Goal: Book appointment/travel/reservation

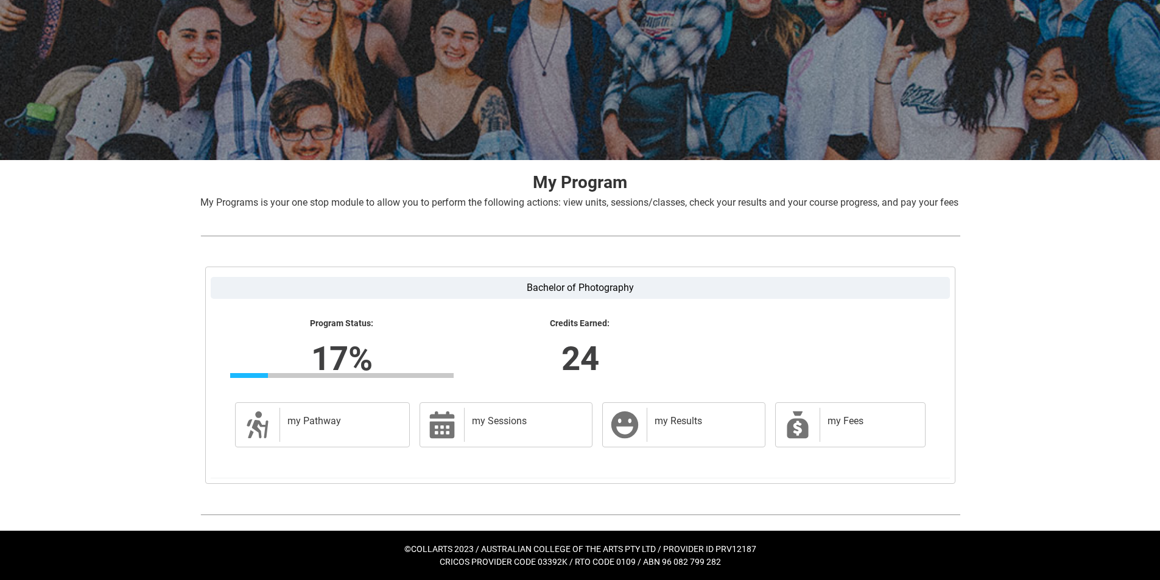
scroll to position [98, 0]
click at [324, 425] on h2 "my Pathway" at bounding box center [342, 421] width 110 height 12
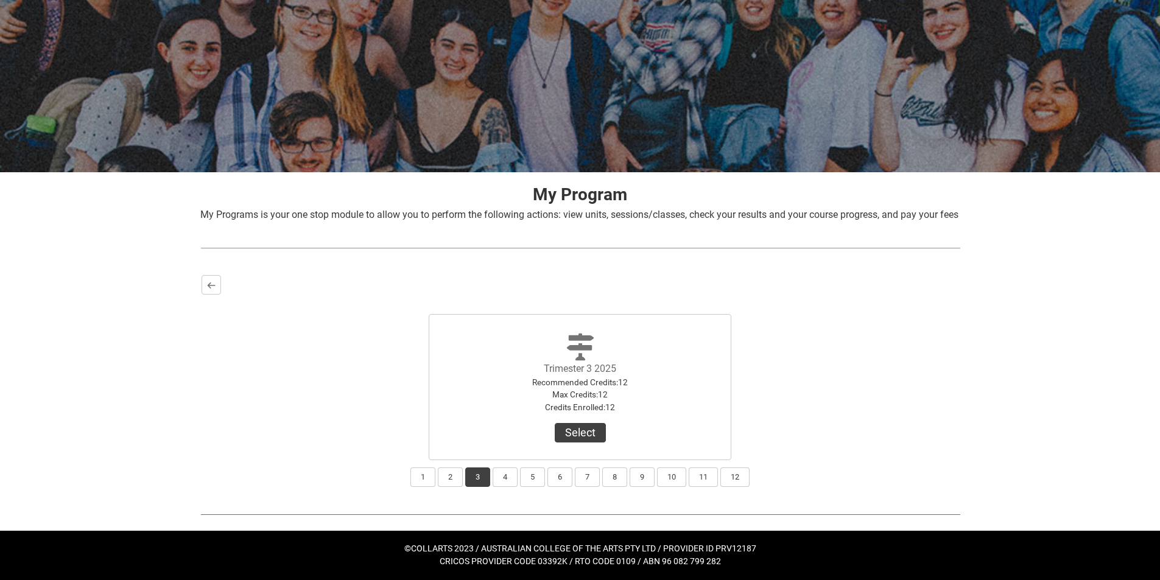
scroll to position [86, 0]
click at [580, 428] on button "Select" at bounding box center [580, 432] width 51 height 19
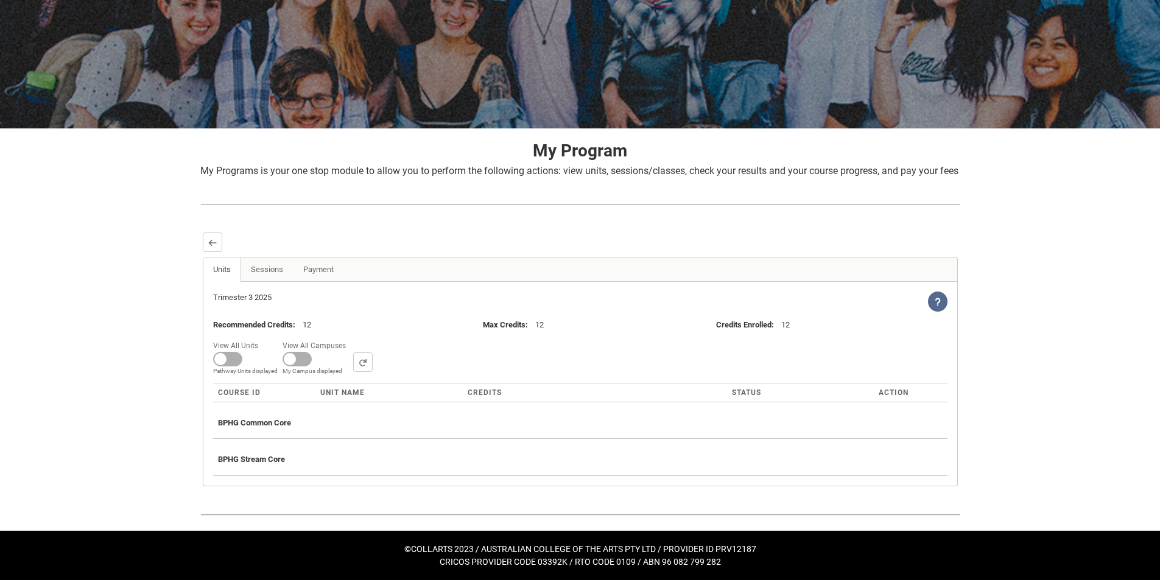
scroll to position [130, 0]
click at [269, 268] on link "Sessions" at bounding box center [266, 269] width 53 height 24
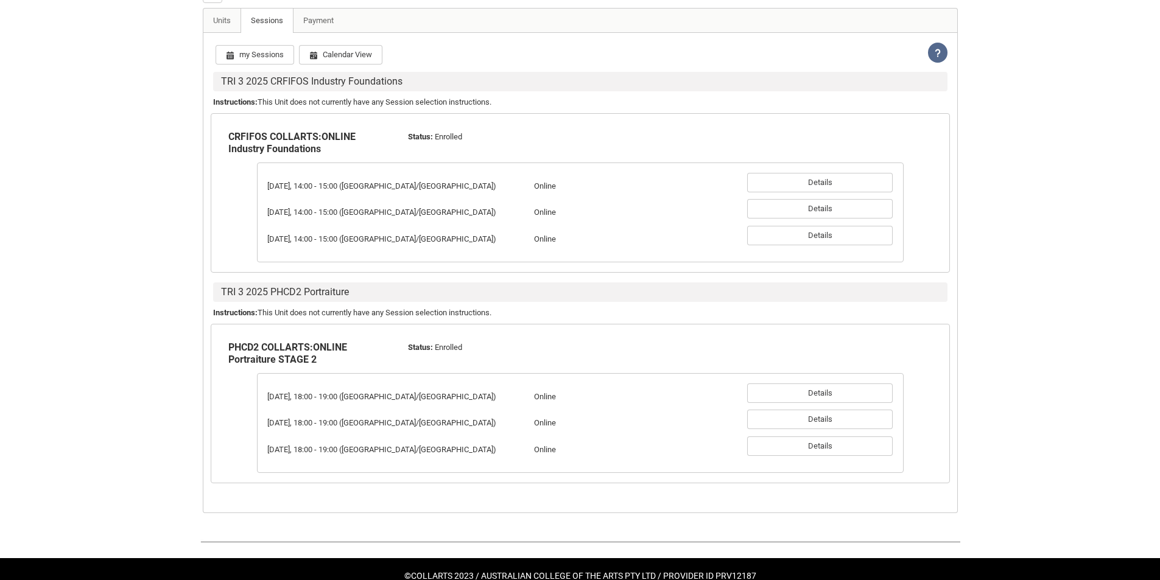
scroll to position [365, 0]
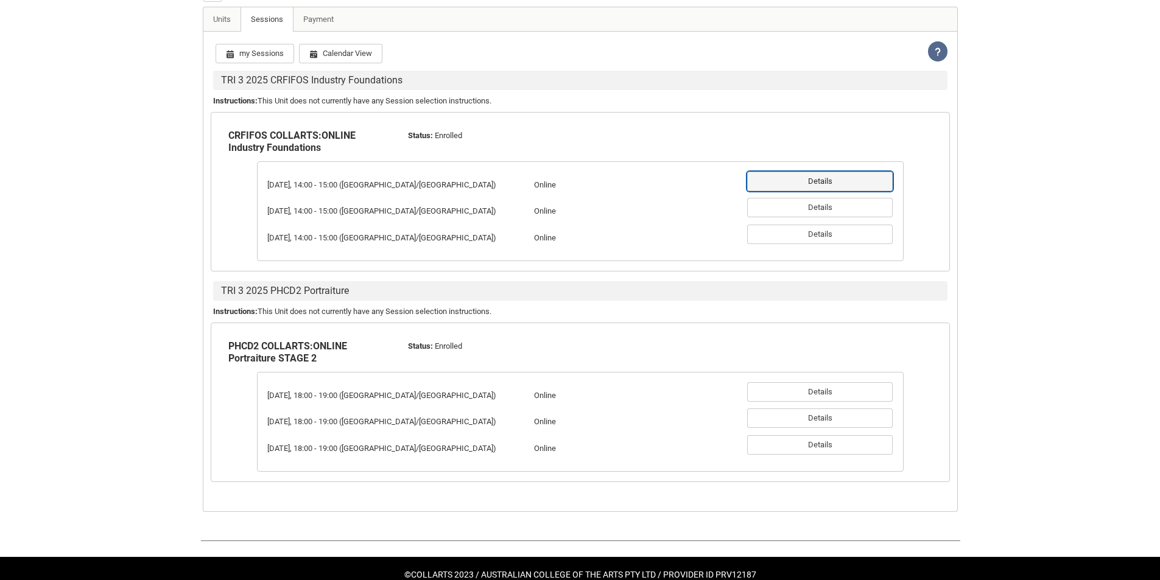
click at [823, 191] on button "Details" at bounding box center [819, 181] width 145 height 19
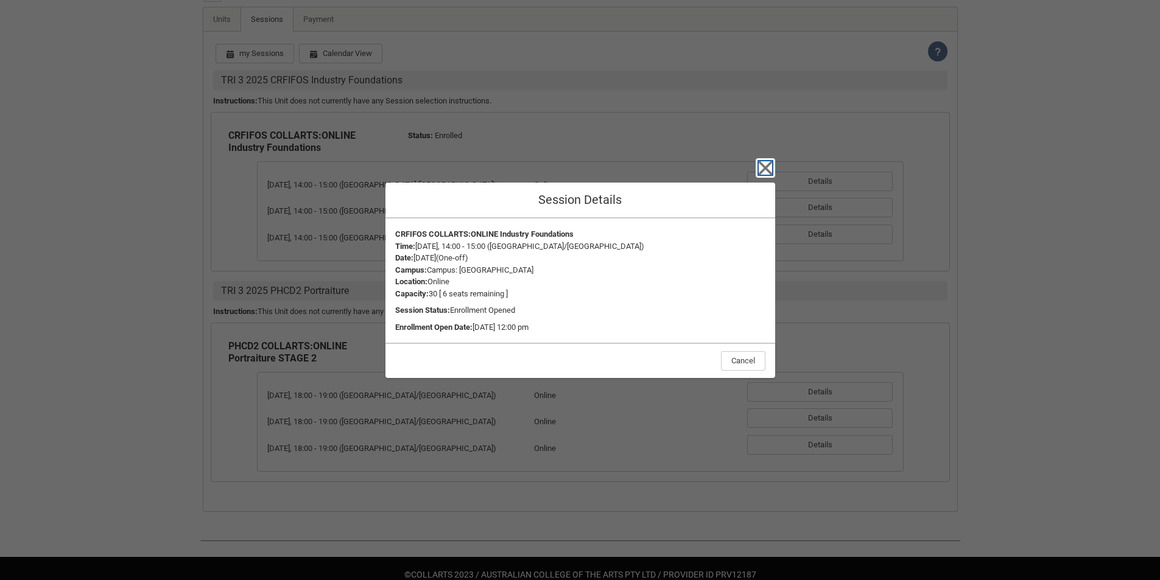
click at [762, 170] on icon "button" at bounding box center [765, 168] width 14 height 14
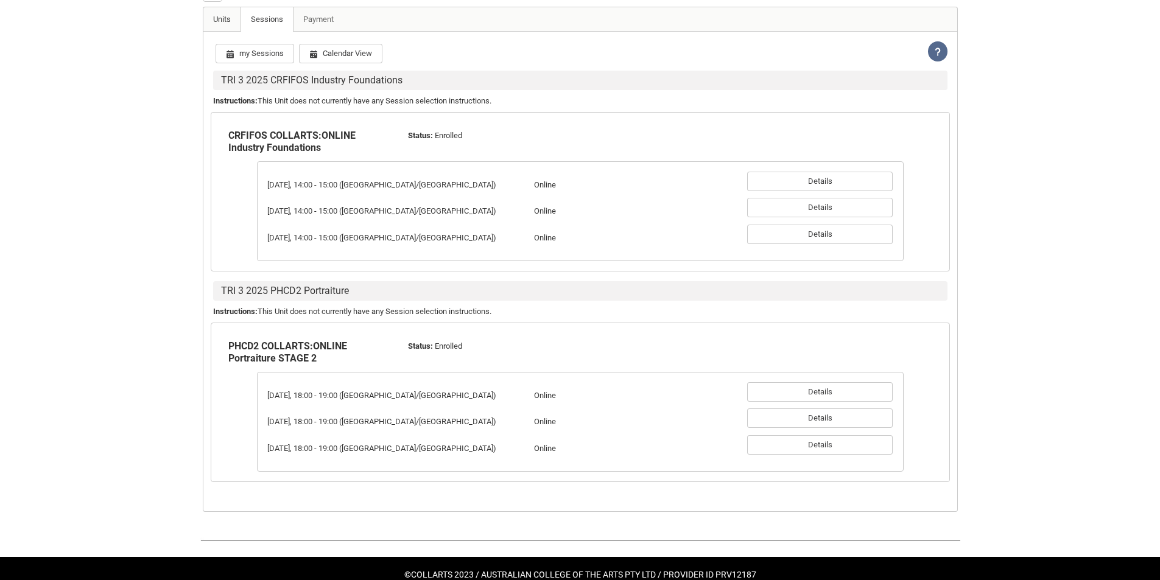
click at [222, 32] on link "Units" at bounding box center [222, 19] width 38 height 24
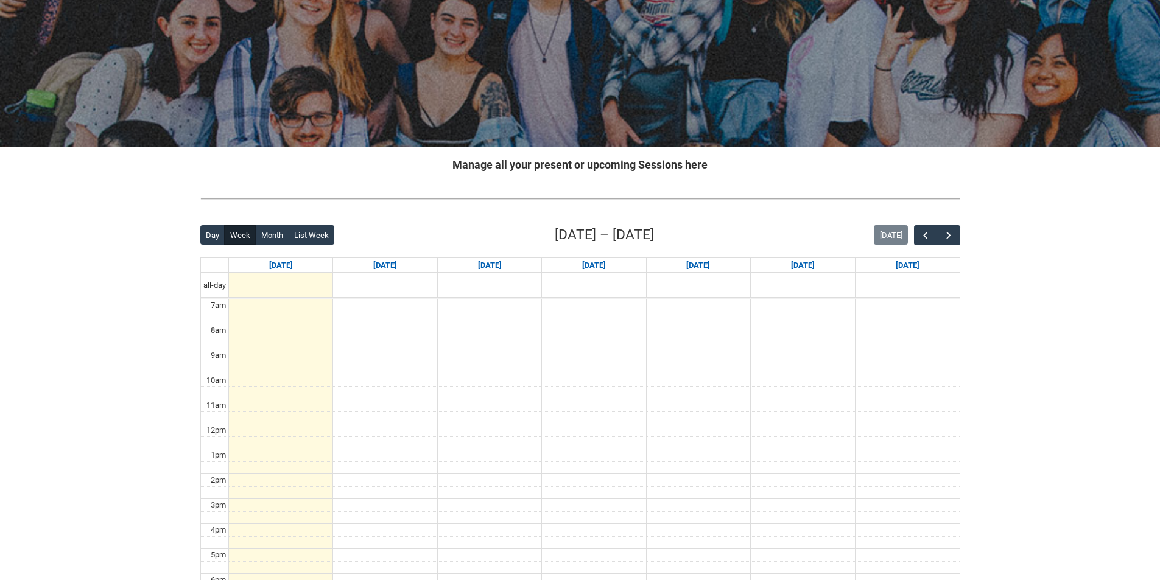
scroll to position [23, 0]
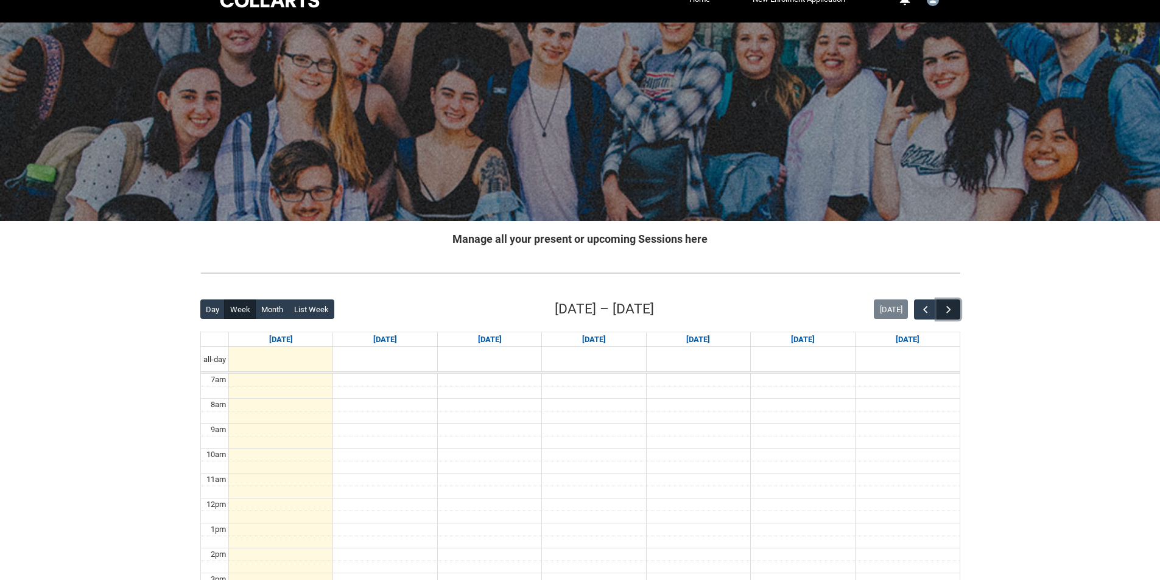
click at [949, 310] on span "button" at bounding box center [948, 310] width 12 height 12
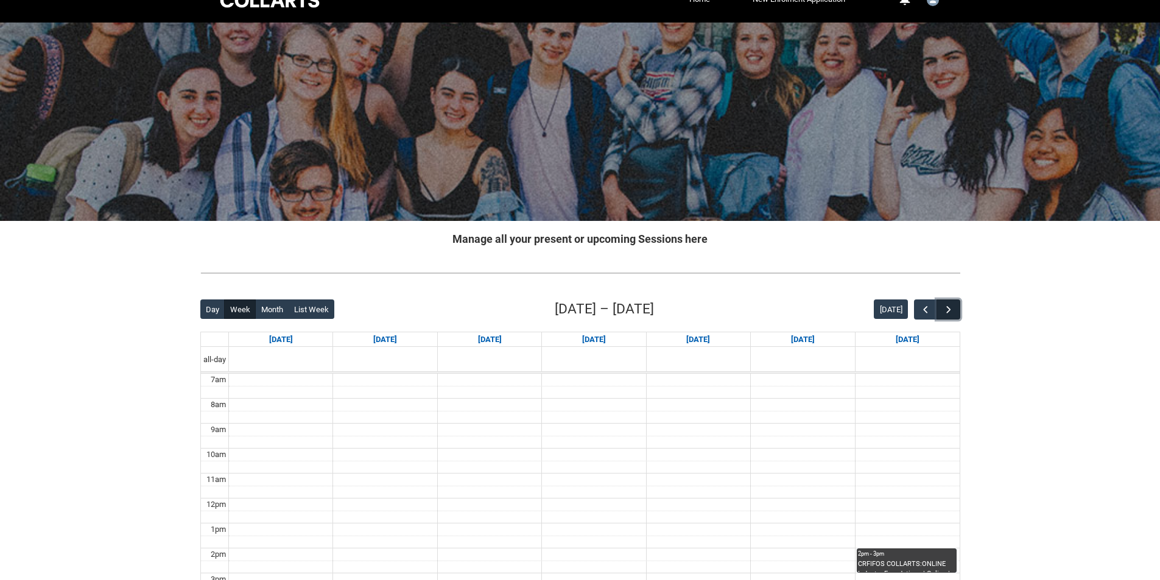
click at [949, 310] on span "button" at bounding box center [948, 310] width 12 height 12
click at [921, 312] on span "button" at bounding box center [925, 310] width 12 height 12
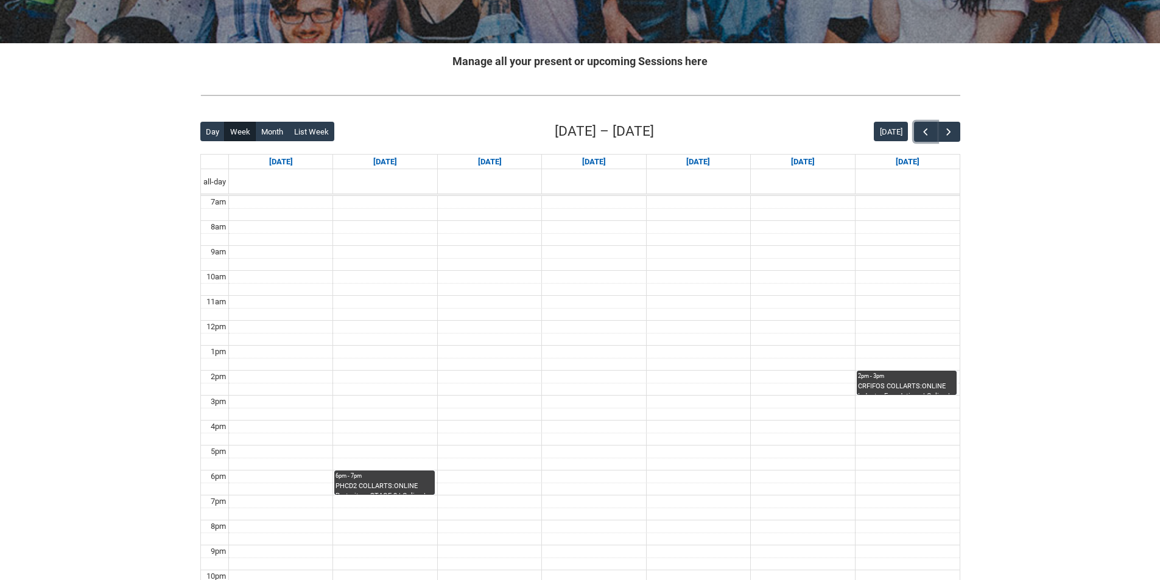
scroll to position [205, 0]
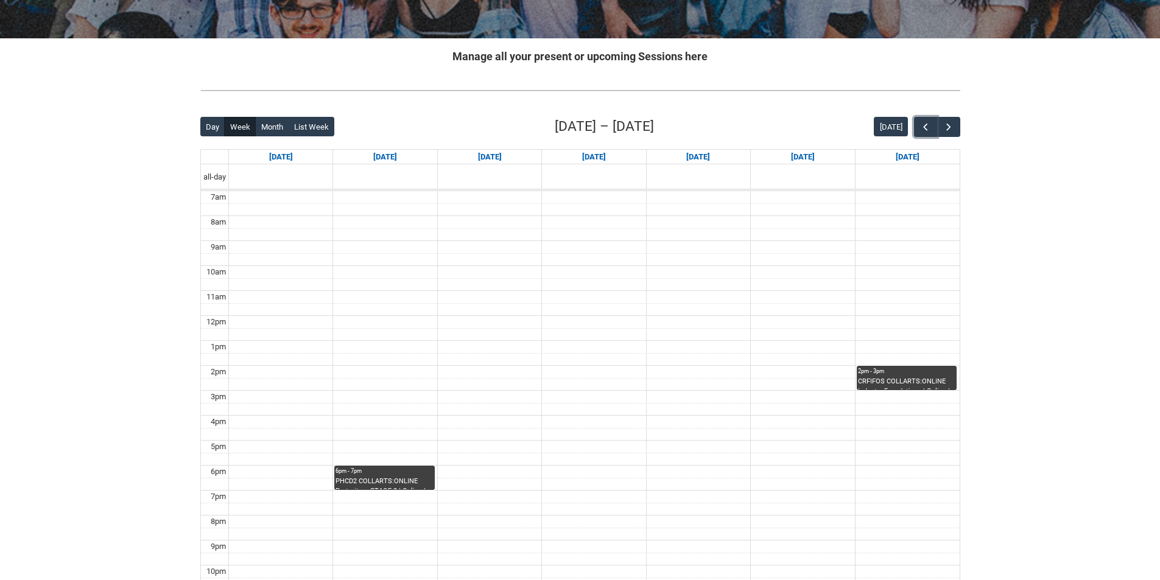
click at [883, 374] on div "2pm - 3pm" at bounding box center [907, 371] width 98 height 9
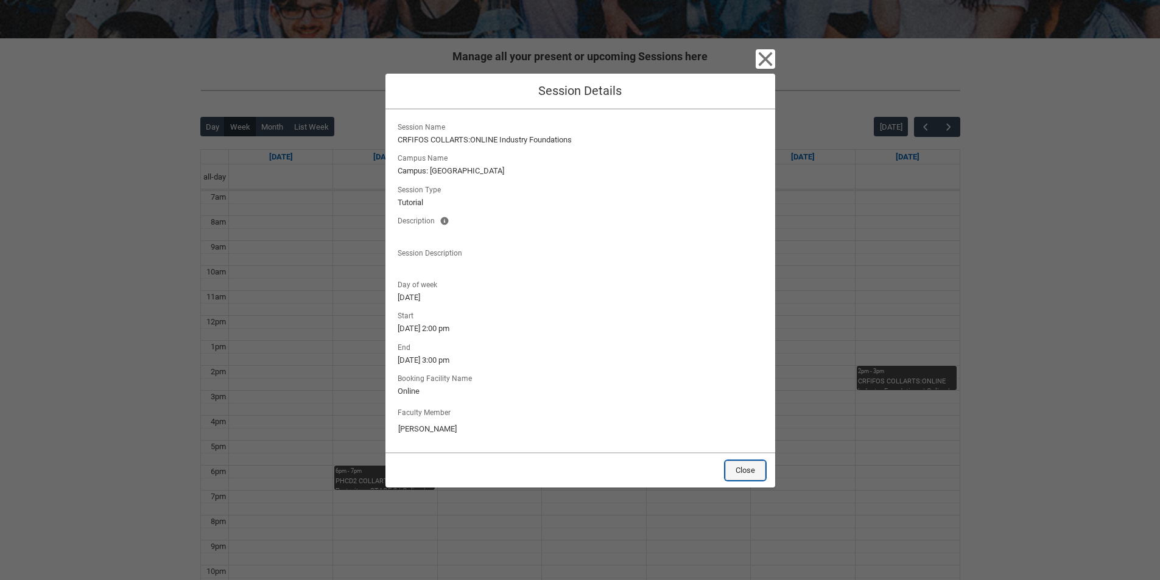
click at [755, 467] on button "Close" at bounding box center [745, 470] width 40 height 19
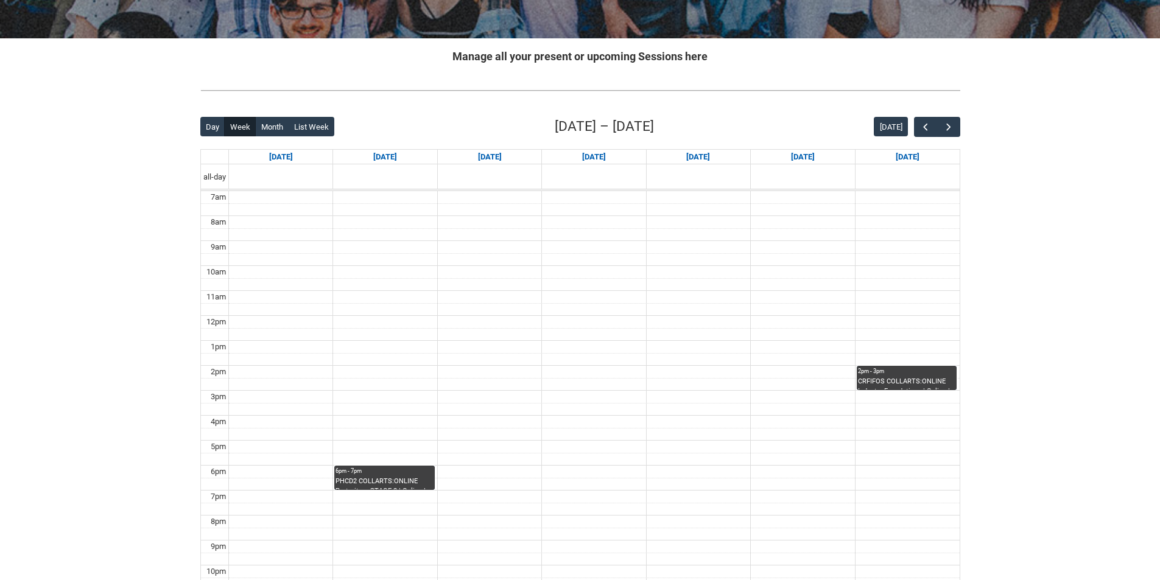
click at [366, 474] on div "6pm - 7pm" at bounding box center [383, 471] width 97 height 9
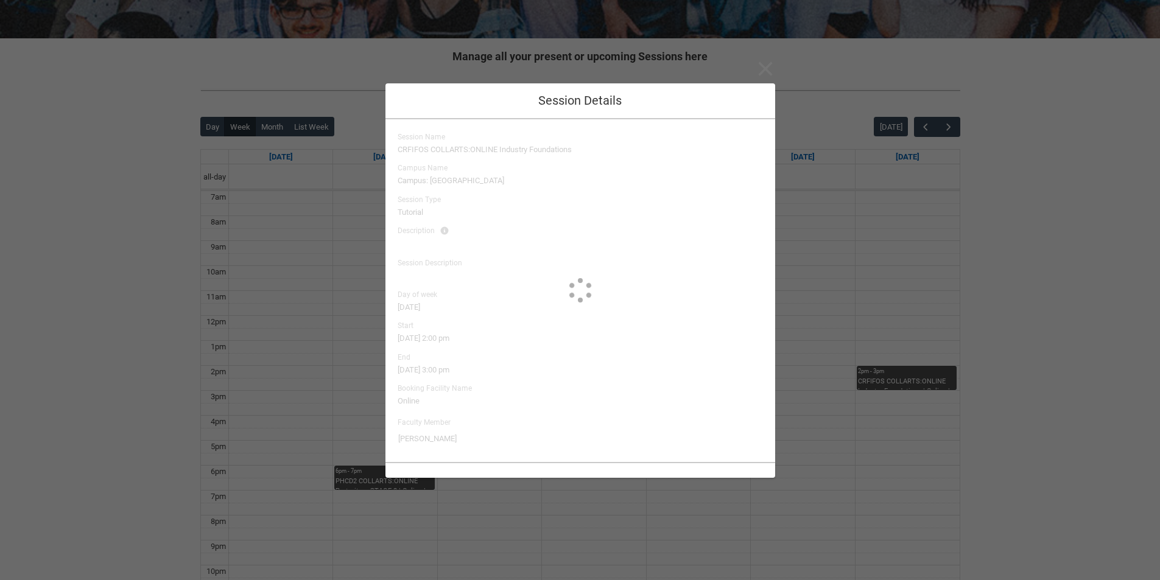
type input "[PERSON_NAME]"
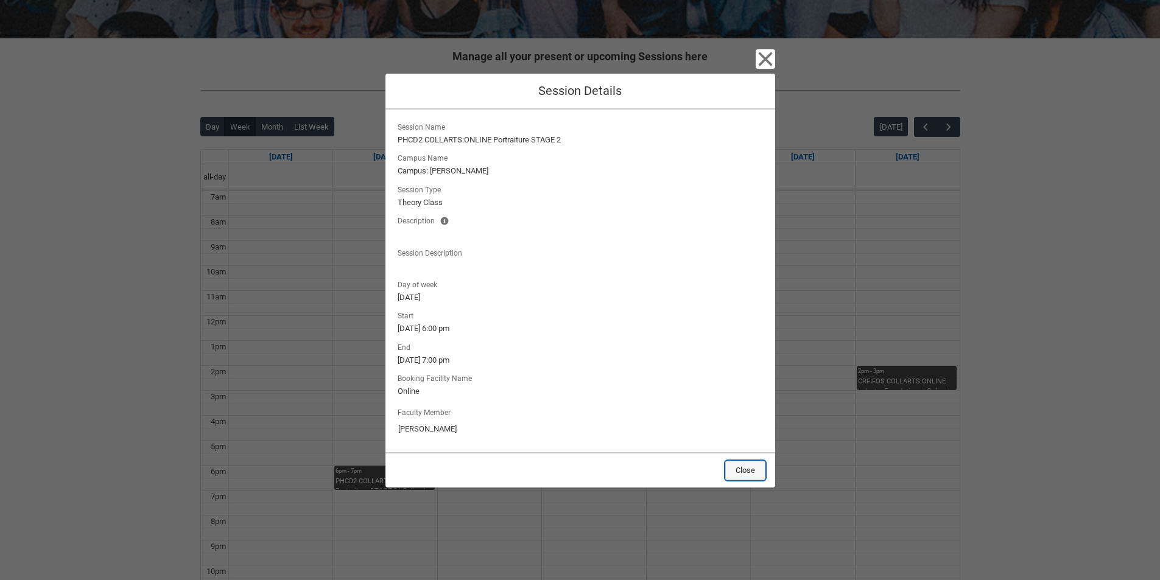
click at [743, 466] on button "Close" at bounding box center [745, 470] width 40 height 19
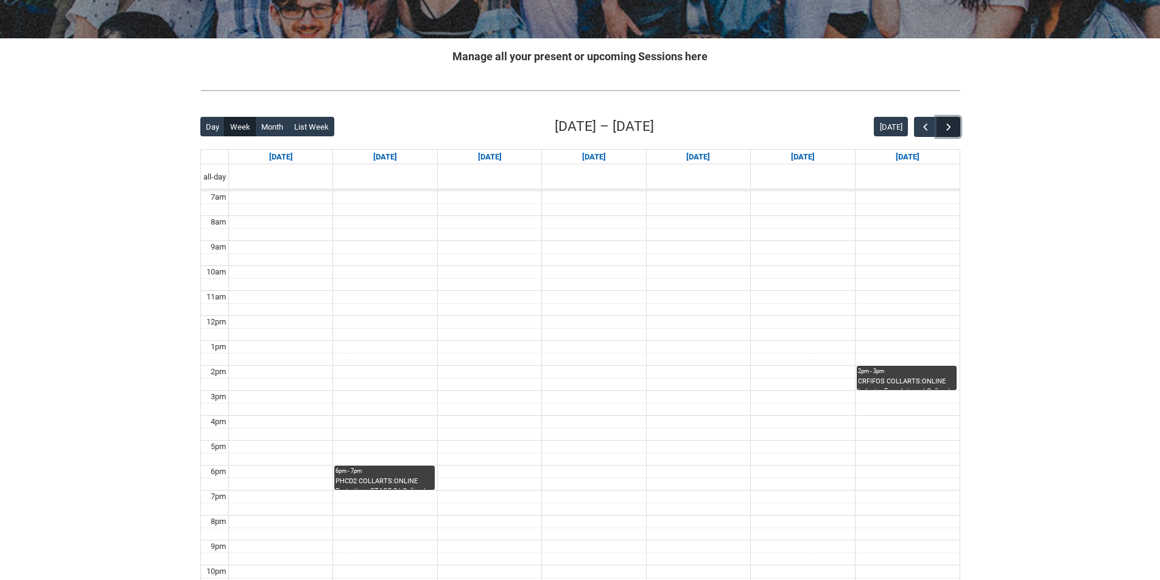
click at [950, 126] on span "button" at bounding box center [948, 127] width 12 height 12
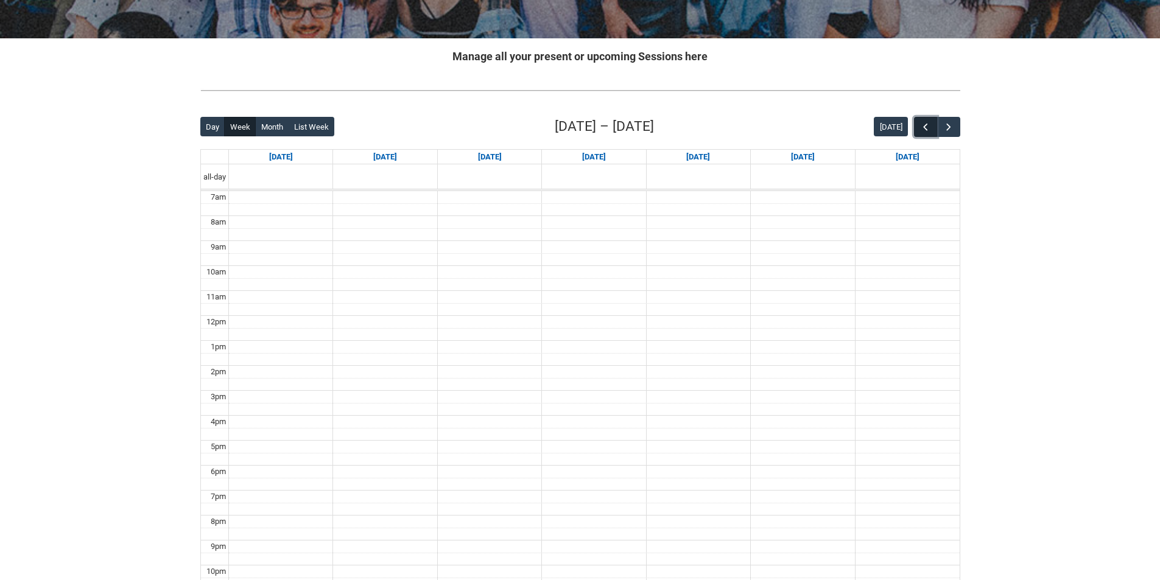
click at [923, 124] on span "button" at bounding box center [925, 127] width 12 height 12
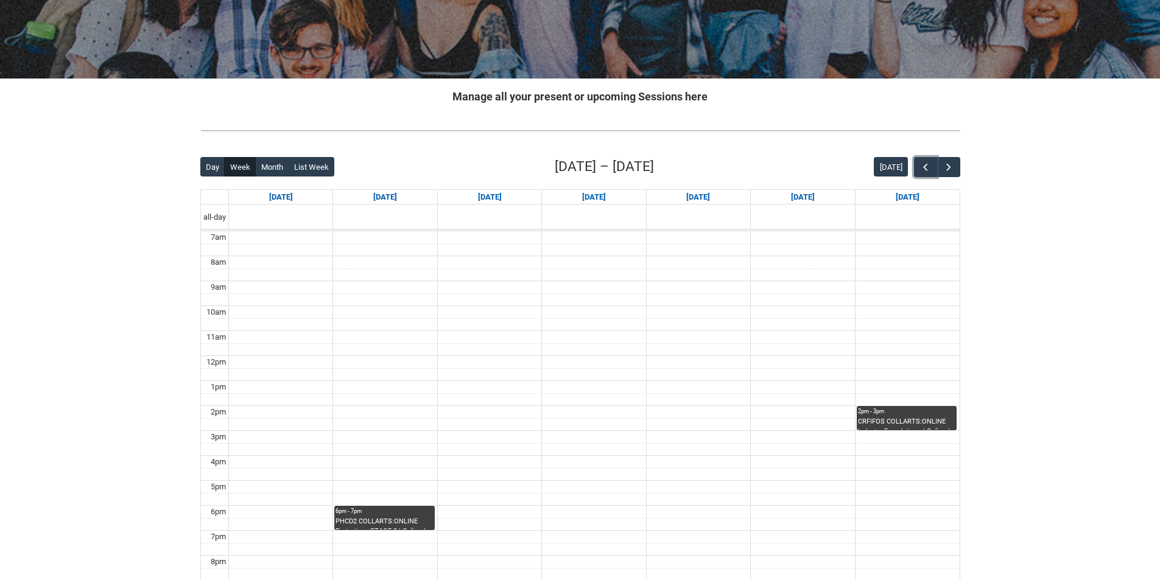
scroll to position [183, 0]
